Goal: Information Seeking & Learning: Learn about a topic

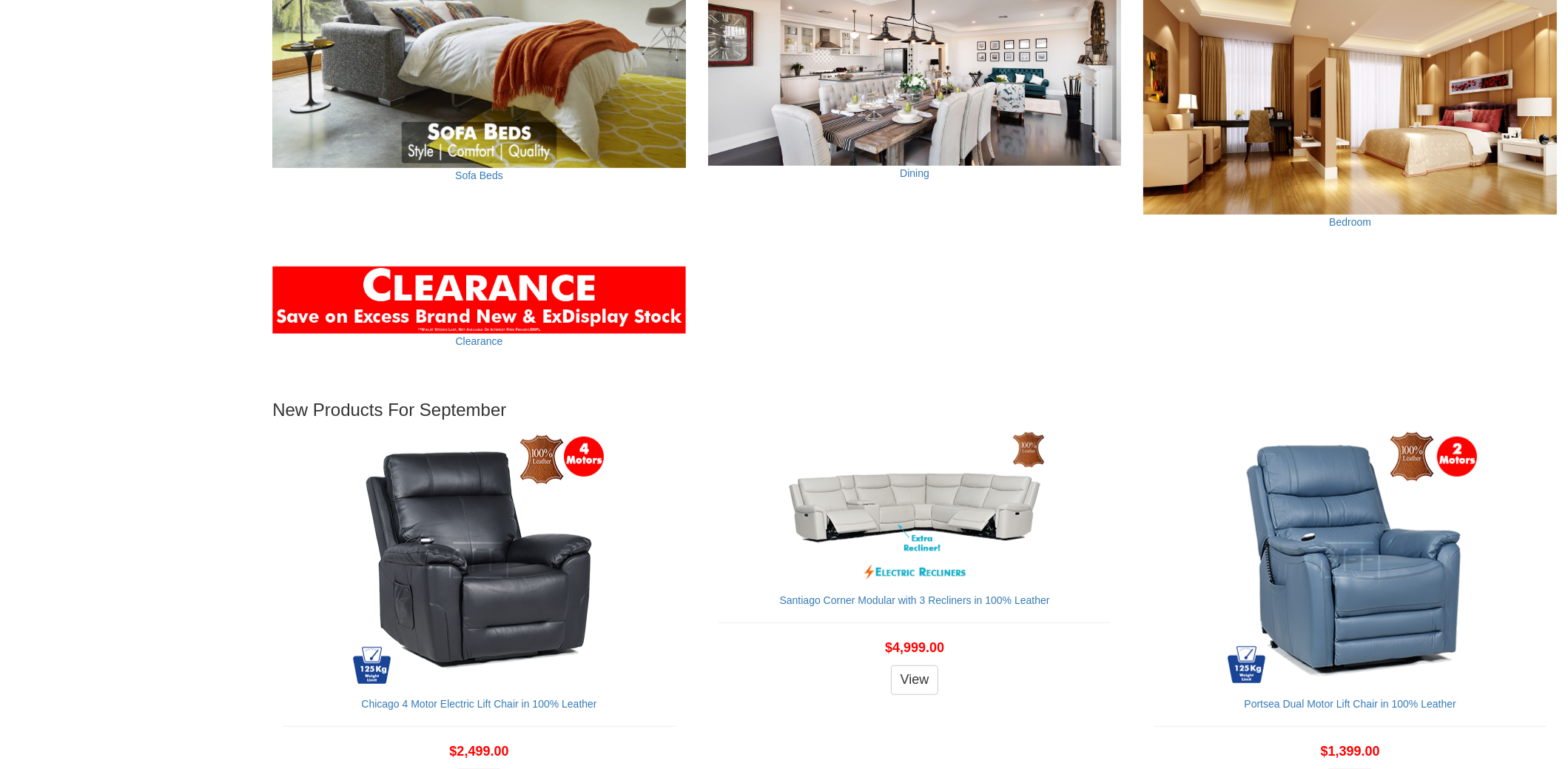
scroll to position [1702, 0]
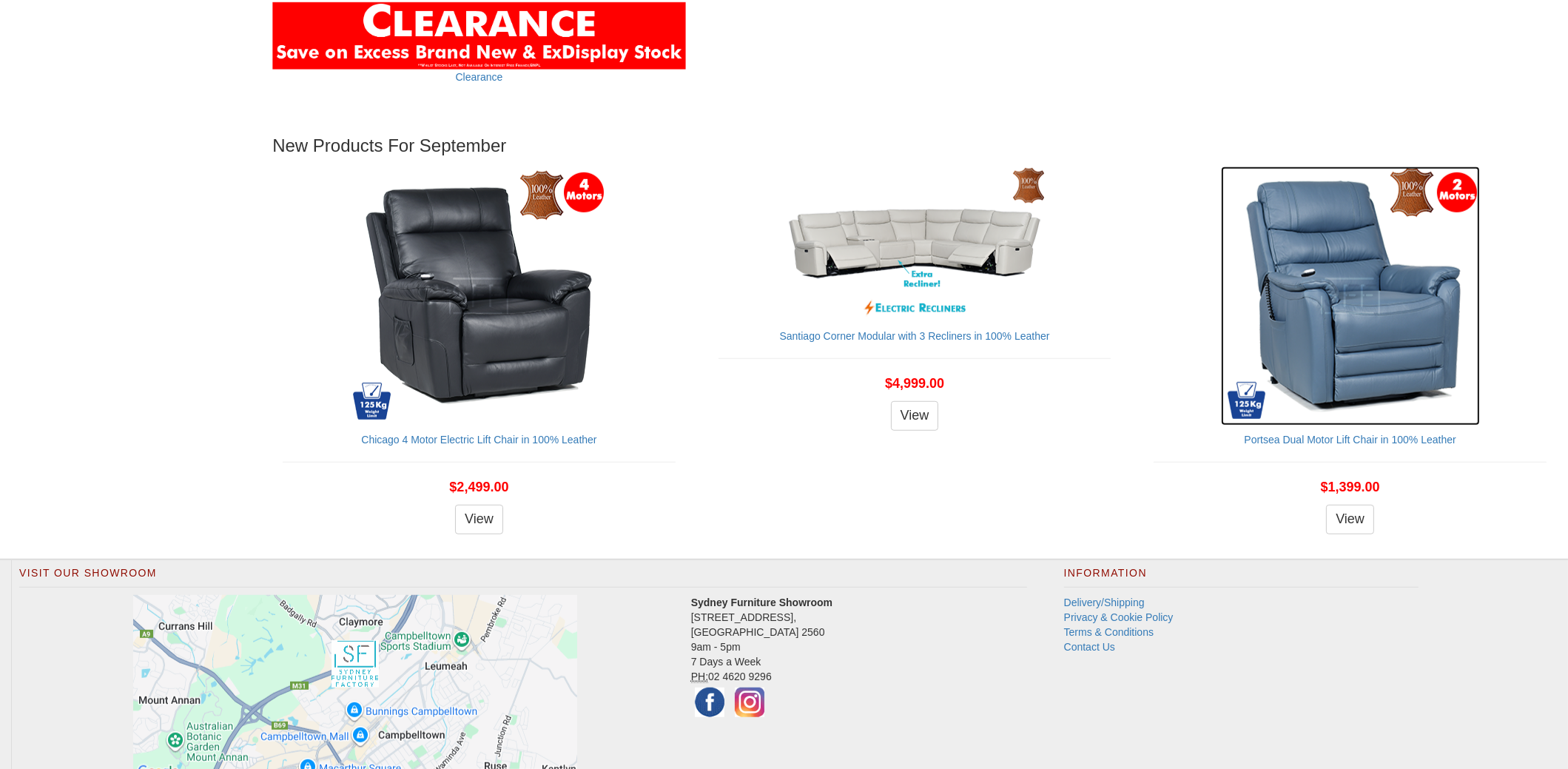
click at [1350, 282] on img at bounding box center [1349, 295] width 259 height 259
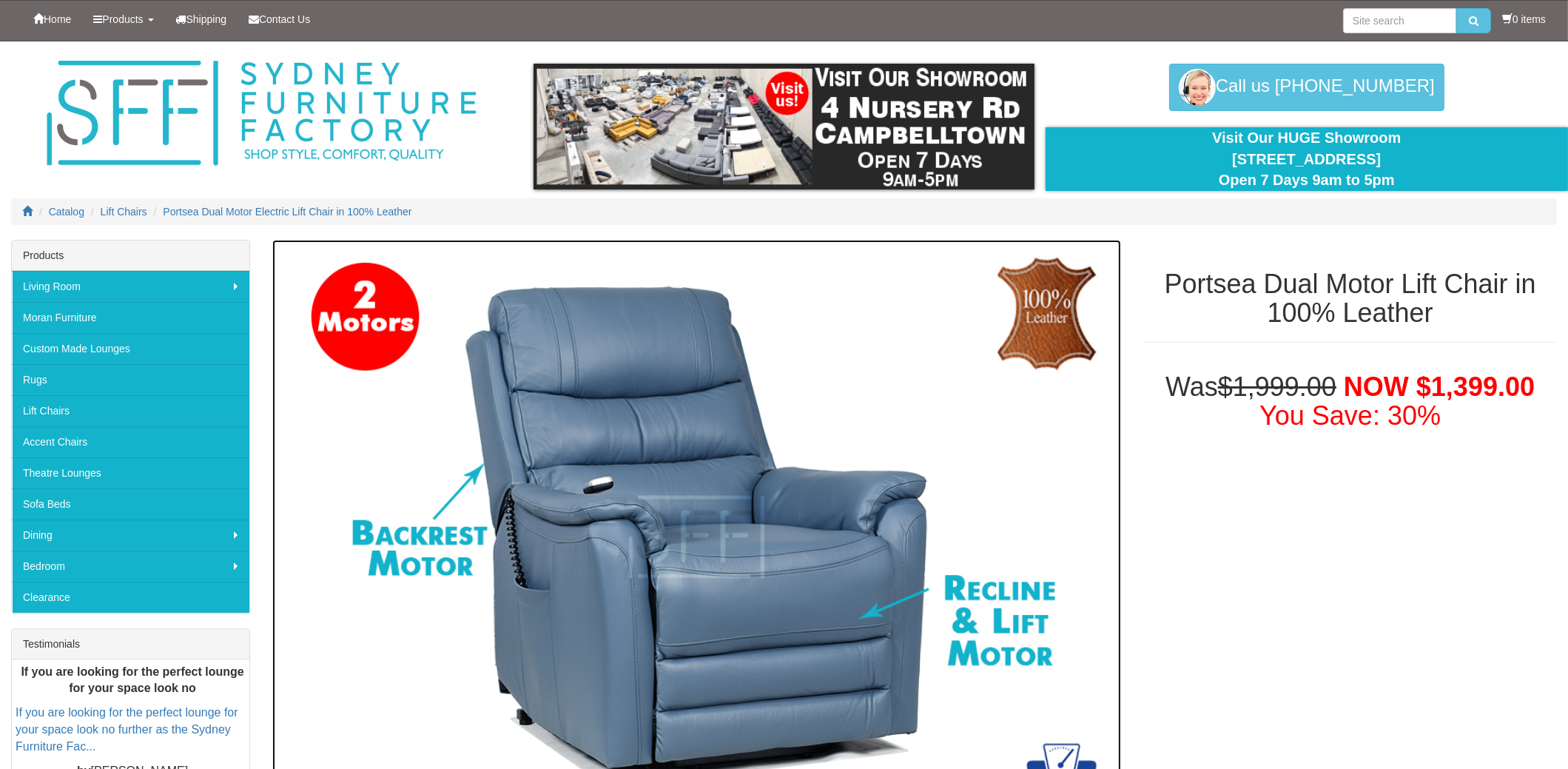
click at [761, 523] on img at bounding box center [696, 537] width 848 height 595
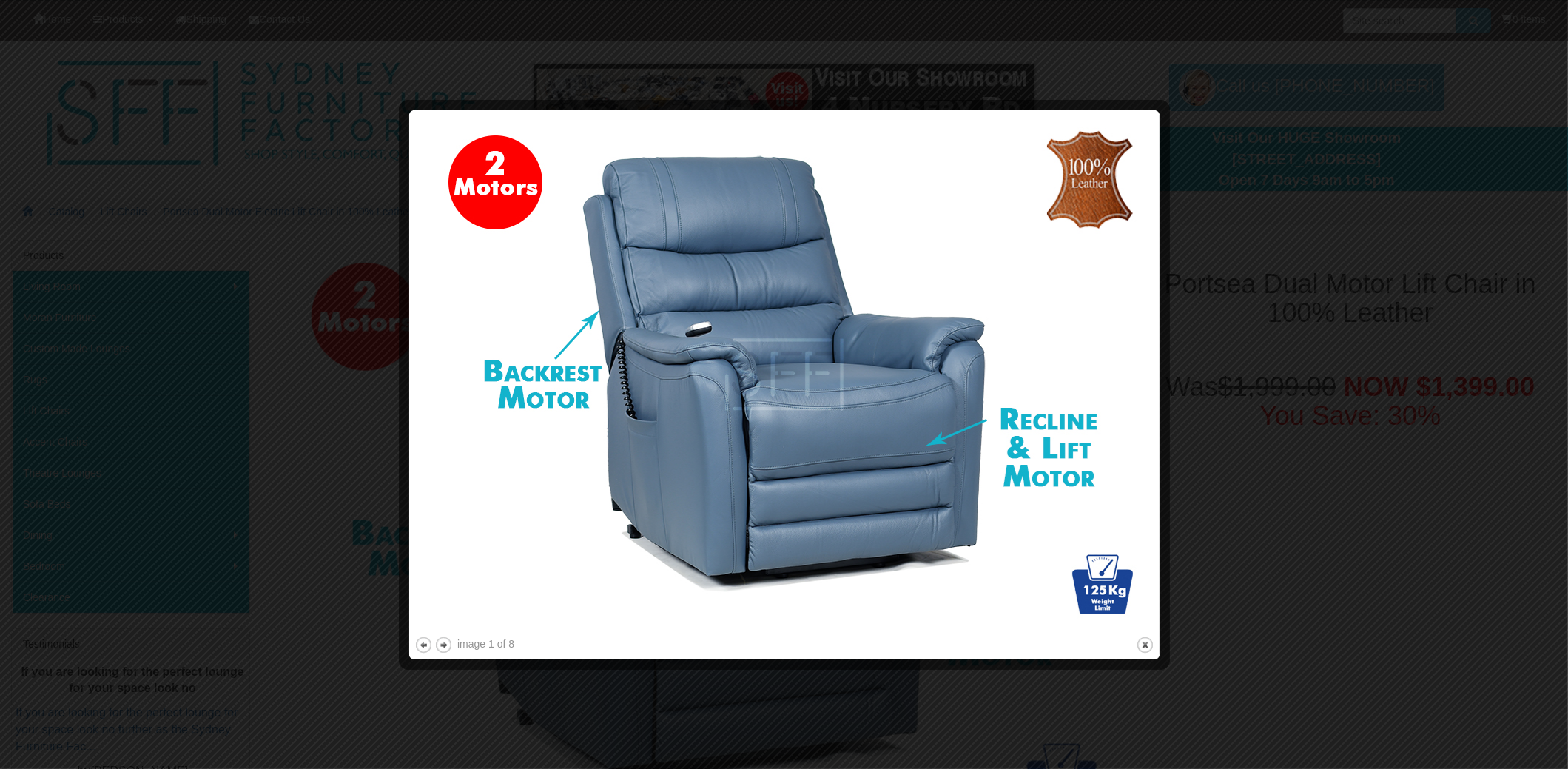
click at [1062, 419] on img at bounding box center [784, 374] width 740 height 518
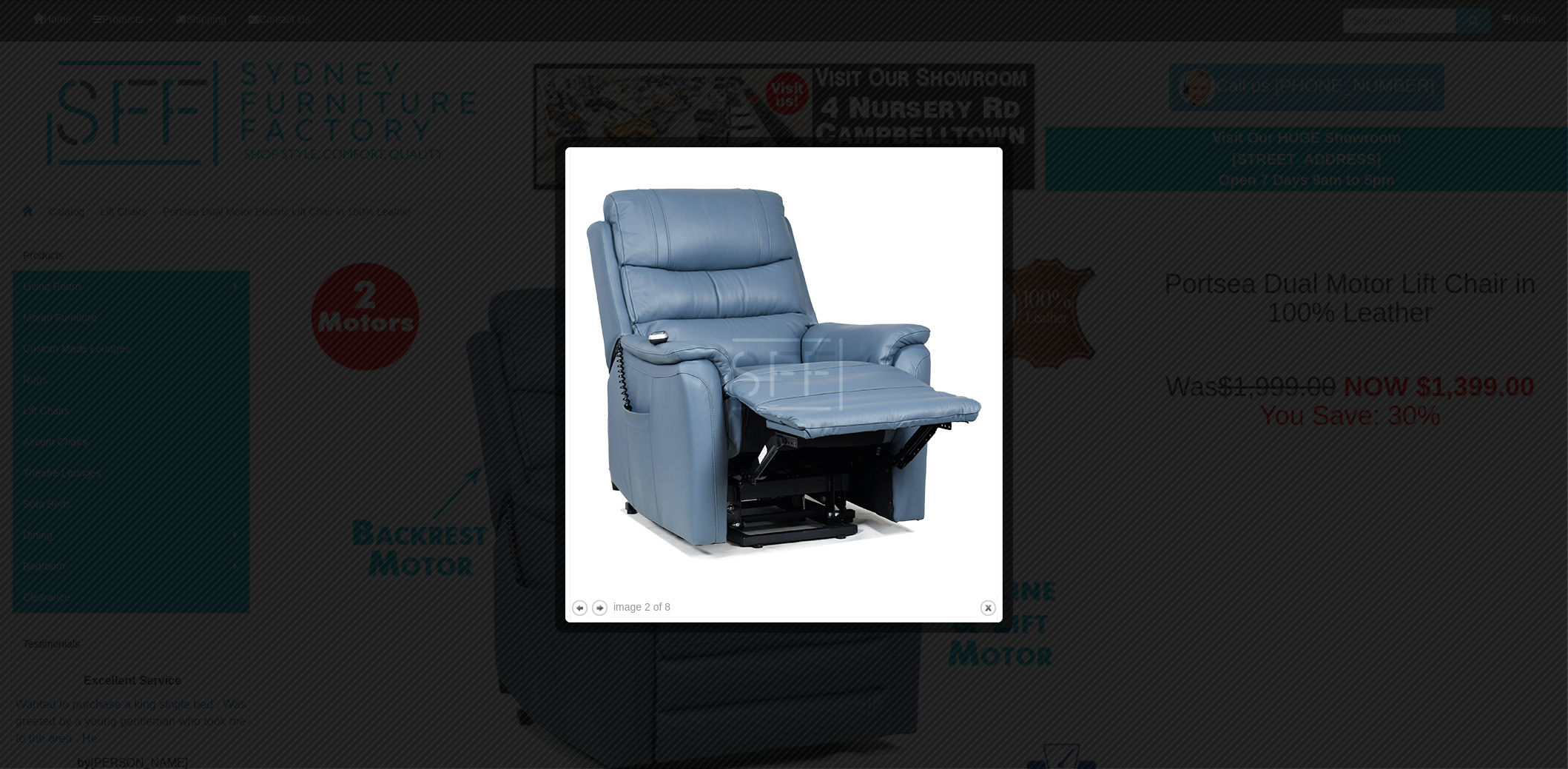
click at [960, 428] on img at bounding box center [784, 374] width 426 height 444
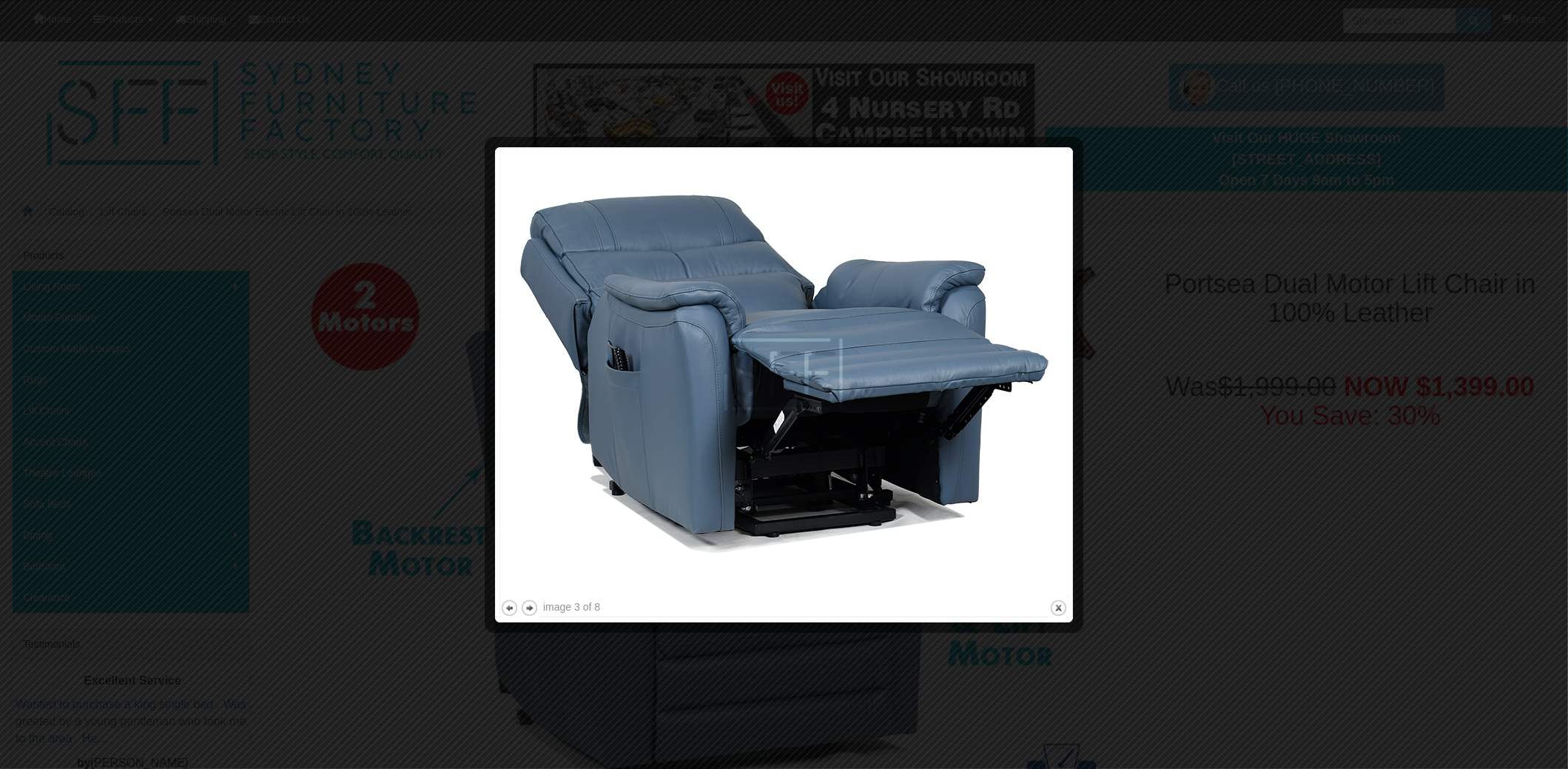
click at [961, 425] on img at bounding box center [783, 374] width 567 height 444
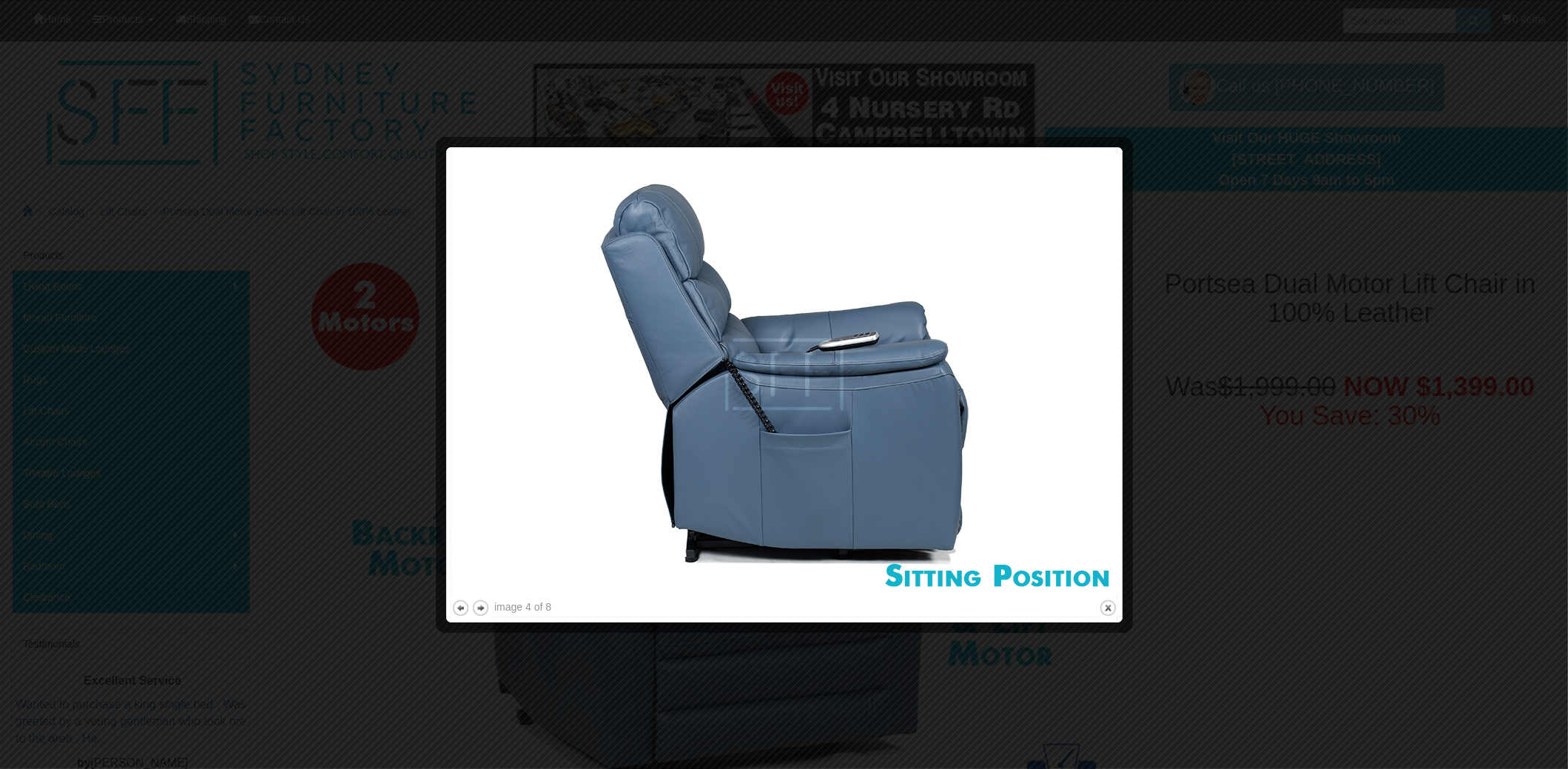
click at [962, 423] on img at bounding box center [784, 374] width 666 height 444
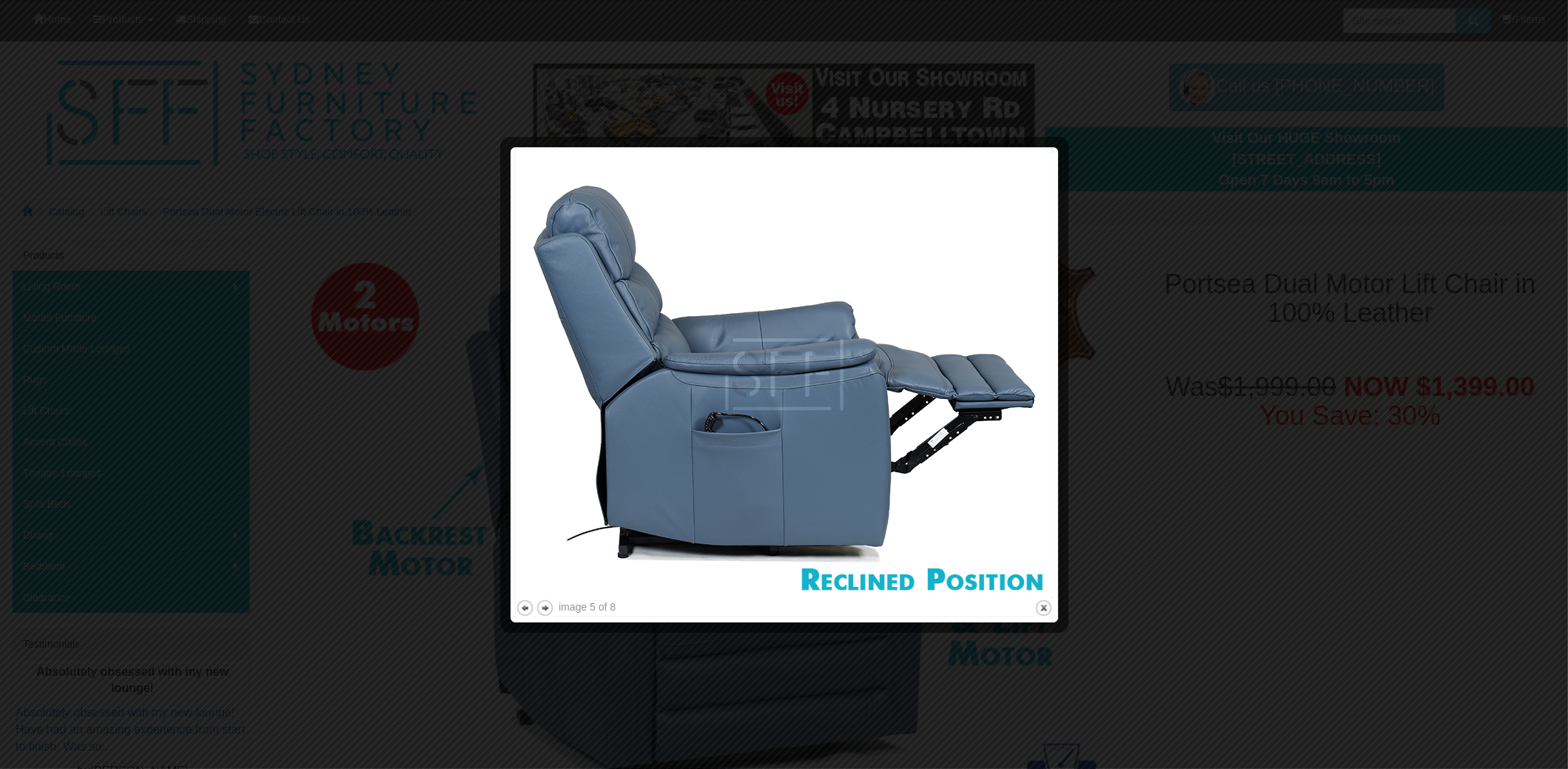
click at [962, 423] on img at bounding box center [784, 374] width 537 height 444
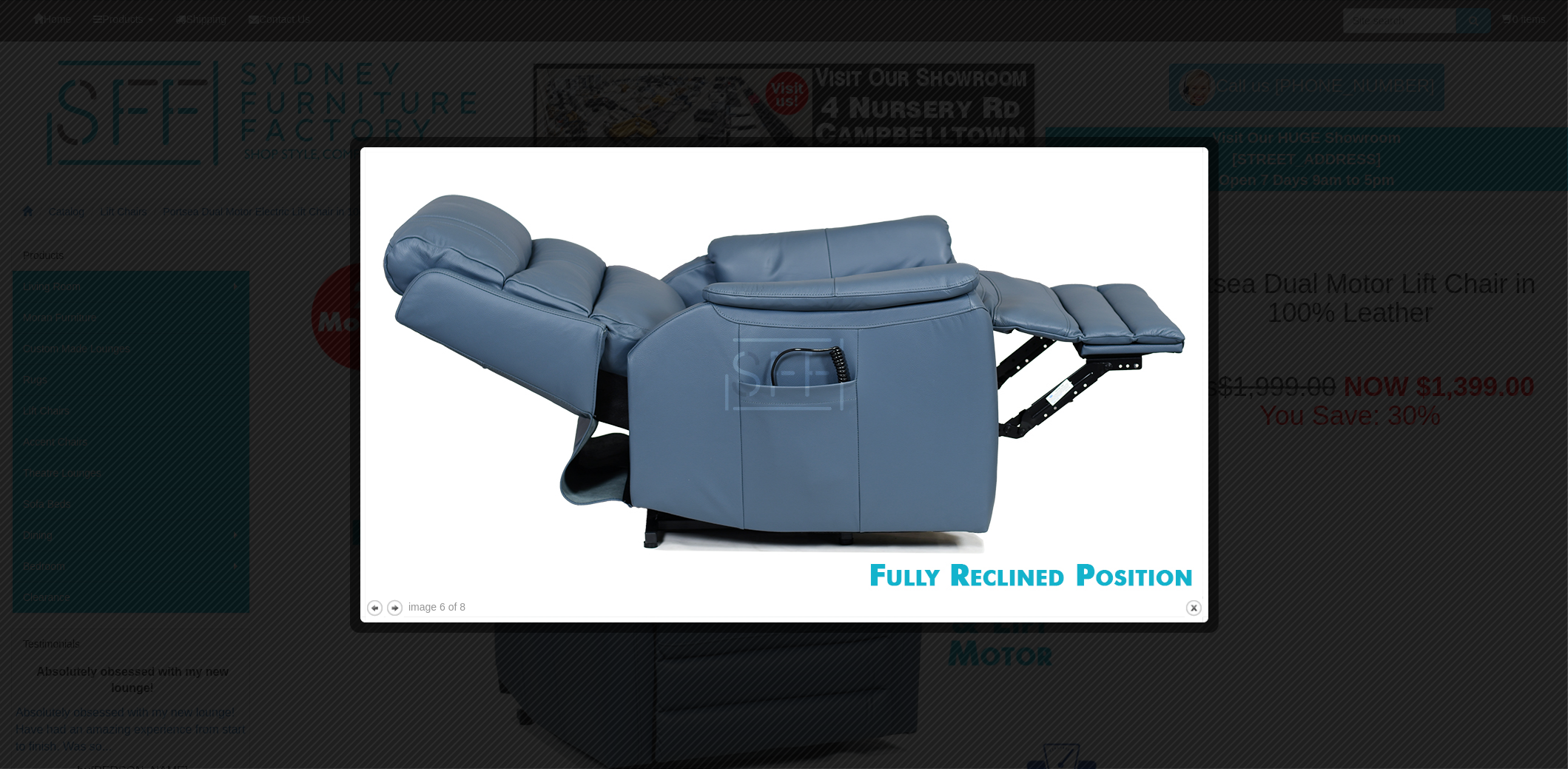
click at [962, 423] on img at bounding box center [784, 374] width 838 height 444
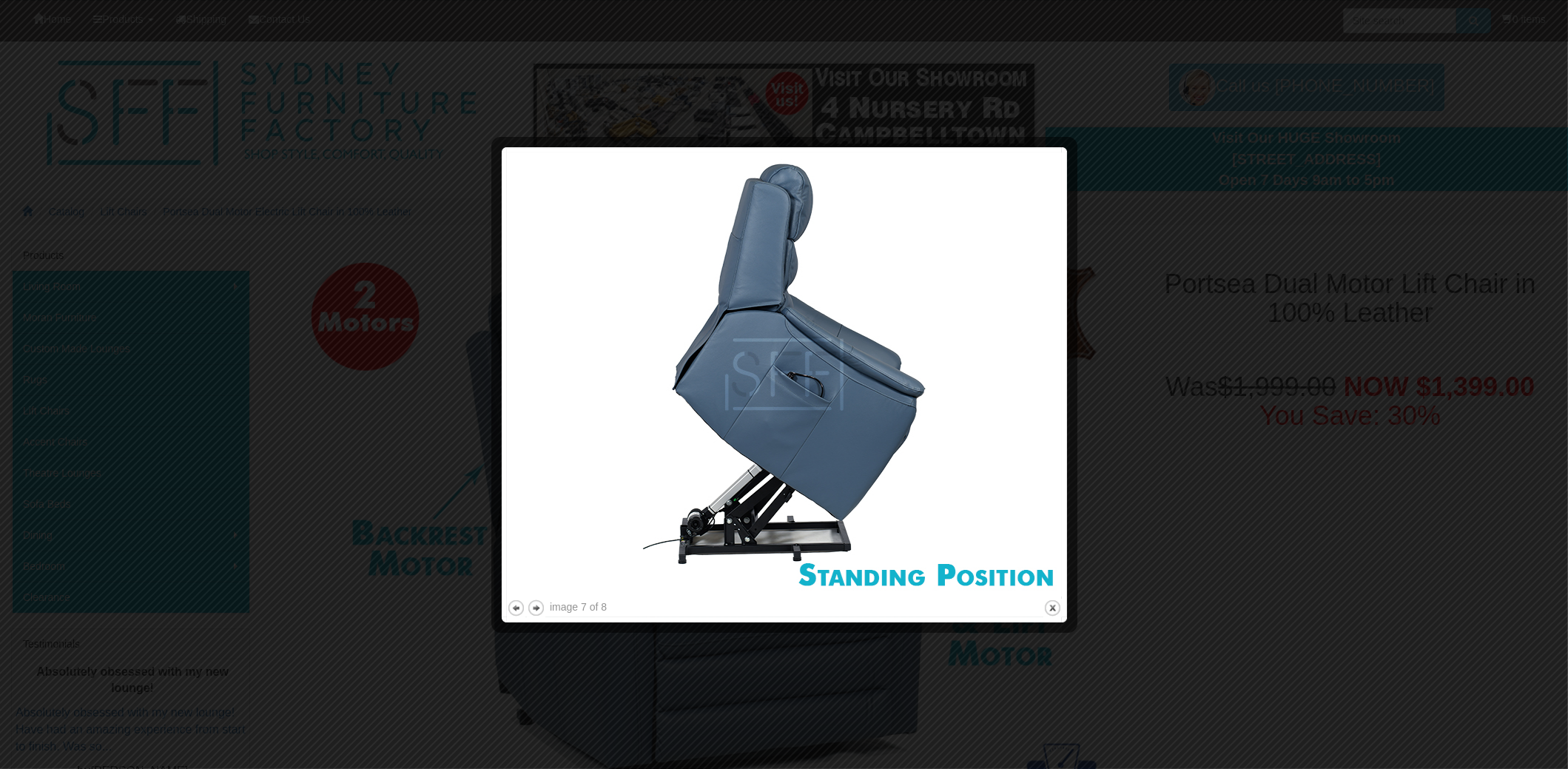
click at [962, 423] on img at bounding box center [785, 374] width 555 height 444
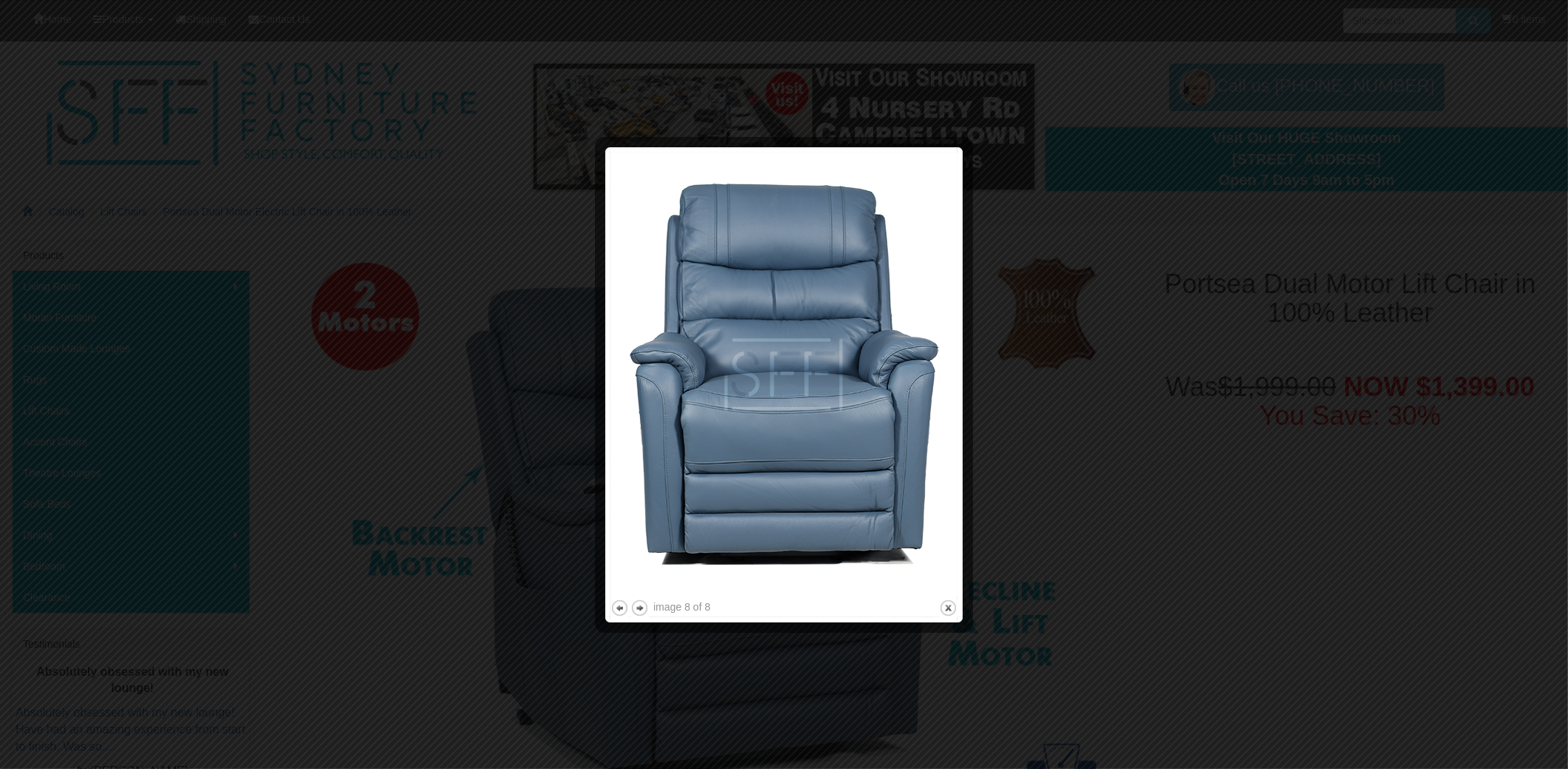
click at [962, 423] on div at bounding box center [965, 385] width 15 height 465
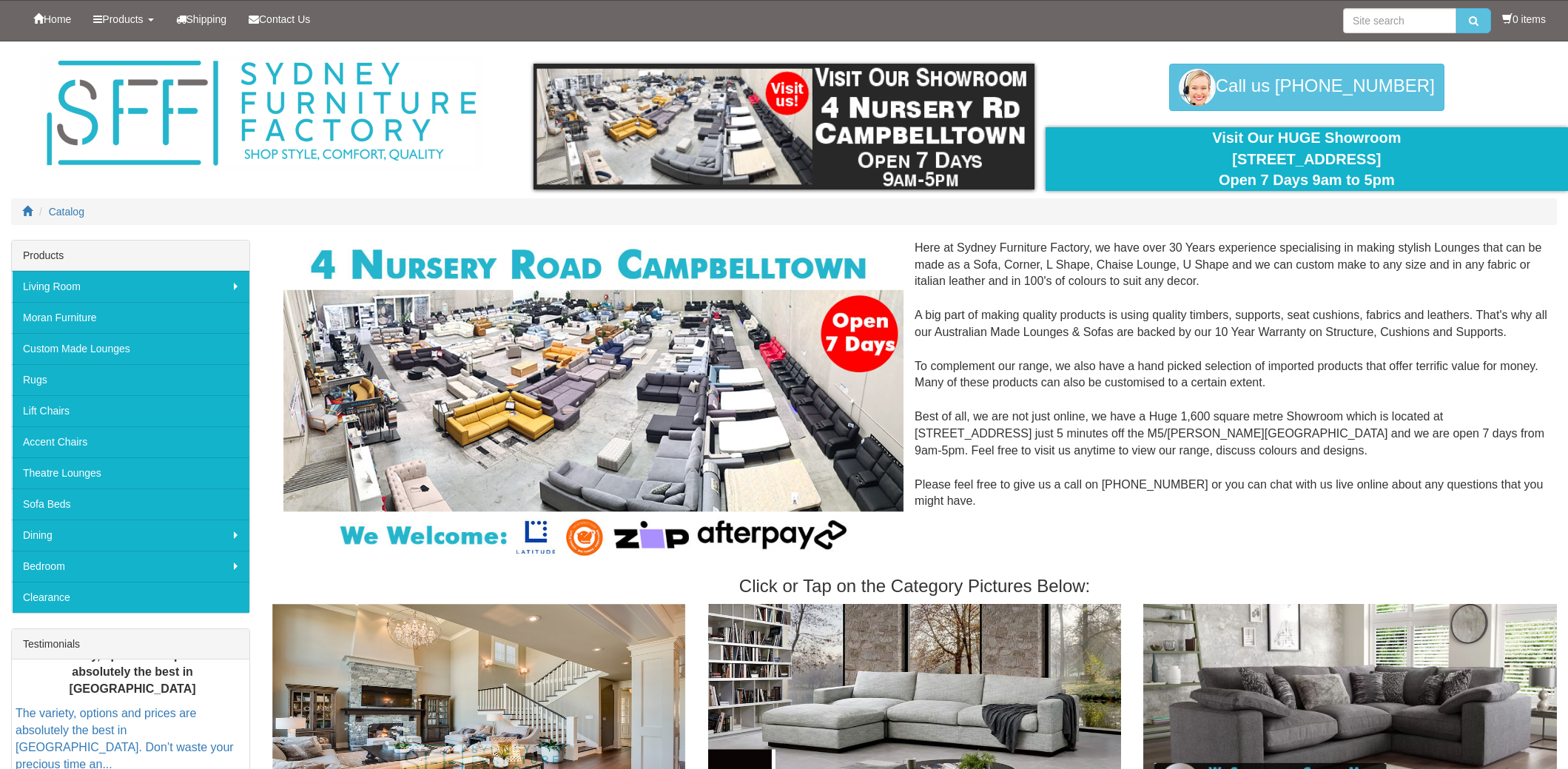
scroll to position [1702, 0]
